Goal: Task Accomplishment & Management: Use online tool/utility

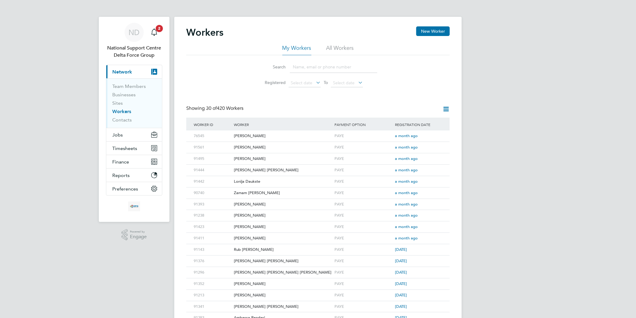
drag, startPoint x: 0, startPoint y: 0, endPoint x: 310, endPoint y: 68, distance: 317.1
click at [310, 68] on input at bounding box center [333, 67] width 87 height 12
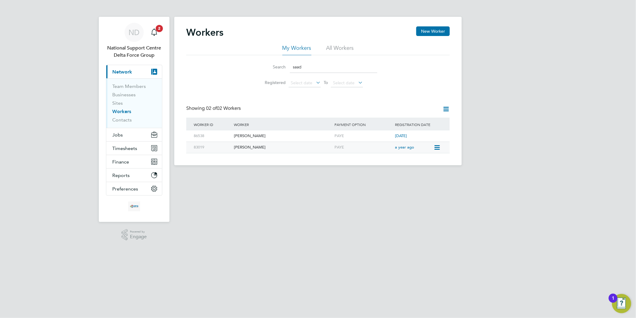
type input "saad"
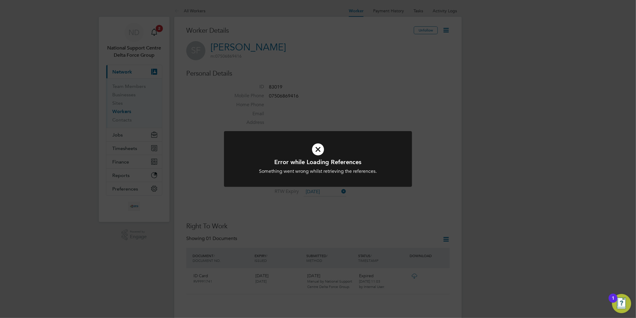
click at [317, 147] on icon at bounding box center [318, 149] width 156 height 23
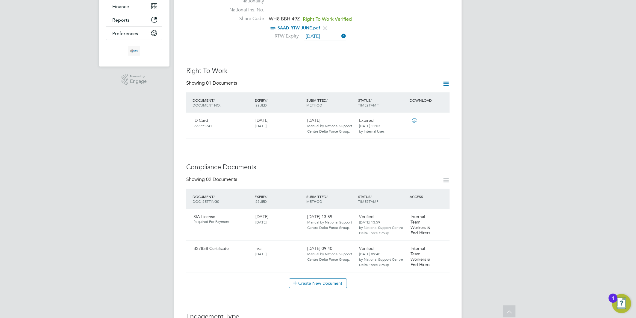
scroll to position [166, 0]
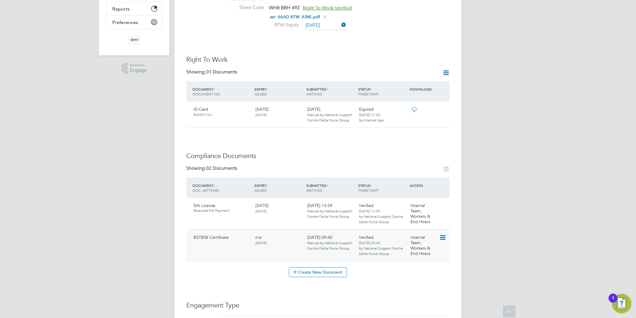
click at [442, 234] on icon at bounding box center [442, 237] width 6 height 7
click at [410, 258] on li "Download Document" at bounding box center [422, 259] width 48 height 8
